Goal: Find specific page/section: Find specific page/section

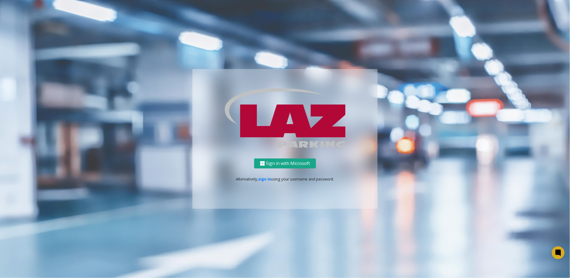
click at [300, 163] on button "Sign in with Microsoft" at bounding box center [285, 163] width 62 height 10
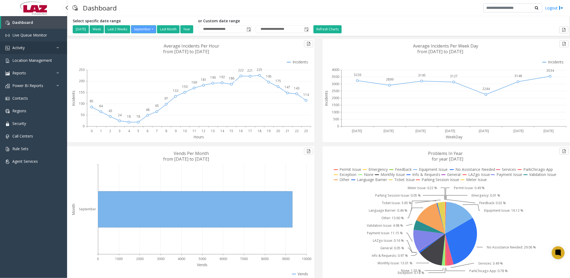
click at [30, 45] on link "Activity" at bounding box center [33, 47] width 67 height 13
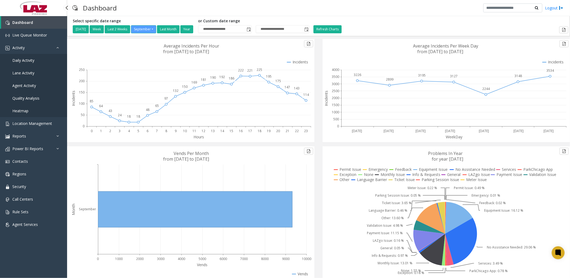
click at [25, 59] on span "Daily Activity" at bounding box center [23, 60] width 22 height 5
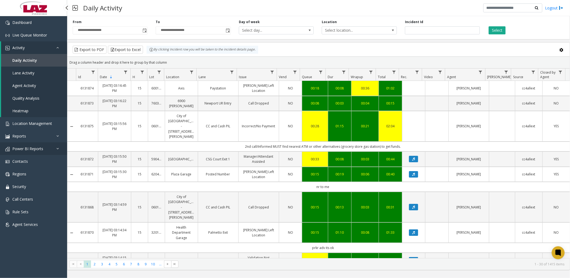
click at [25, 145] on link "Power BI Reports" at bounding box center [33, 148] width 67 height 13
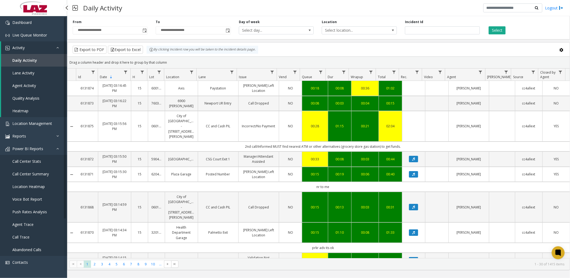
click at [30, 172] on span "Call Center Summary" at bounding box center [30, 173] width 36 height 5
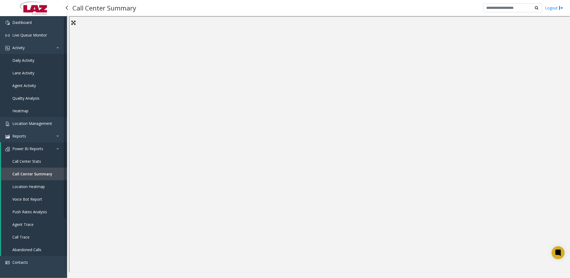
click at [29, 160] on span "Call Center Stats" at bounding box center [26, 161] width 29 height 5
click at [30, 223] on span "Agent Trace" at bounding box center [22, 224] width 21 height 5
click at [27, 159] on span "Call Center Stats" at bounding box center [26, 161] width 29 height 5
click at [39, 173] on span "Call Center Summary" at bounding box center [30, 173] width 36 height 5
